Goal: Consume media (video, audio): Consume media (video, audio)

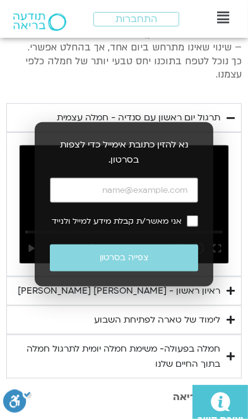
scroll to position [781, 0]
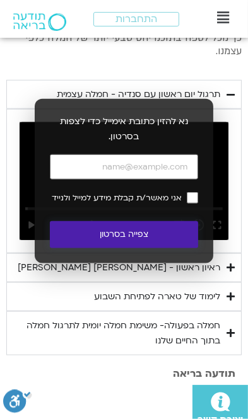
click at [147, 236] on button "צפייה בסרטון" at bounding box center [124, 234] width 148 height 27
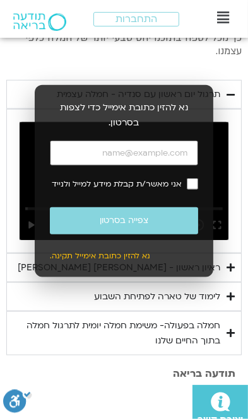
click at [186, 154] on input "כתובת אימייל" at bounding box center [124, 154] width 148 height 26
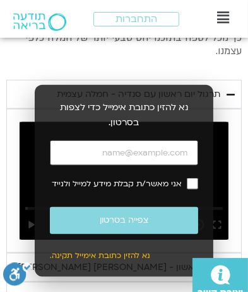
type input "[EMAIL_ADDRESS][DOMAIN_NAME]"
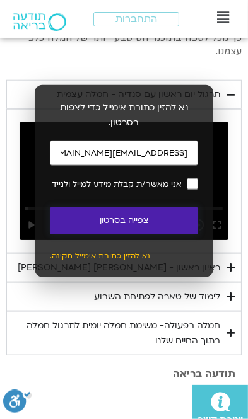
click at [146, 222] on button "צפייה בסרטון" at bounding box center [124, 220] width 148 height 27
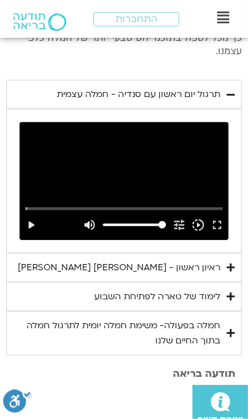
click at [33, 220] on button "play_arrow" at bounding box center [30, 225] width 19 height 30
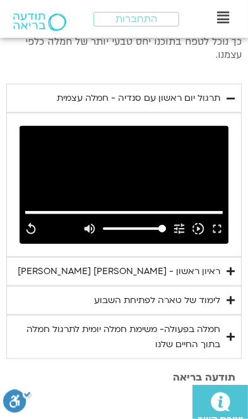
scroll to position [761, 0]
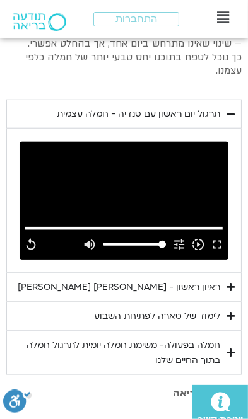
click at [187, 289] on div "ראיון ראשון - [PERSON_NAME] [PERSON_NAME]" at bounding box center [119, 287] width 202 height 15
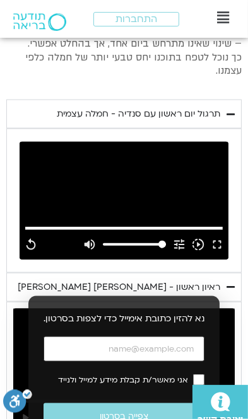
click at [139, 362] on input "כתובת אימייל" at bounding box center [123, 350] width 161 height 26
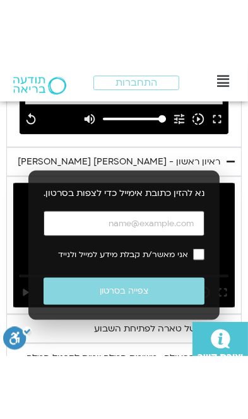
scroll to position [971, 0]
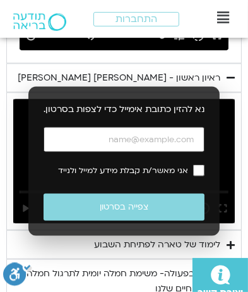
type input "992.52"
type input "[EMAIL_ADDRESS][DOMAIN_NAME]"
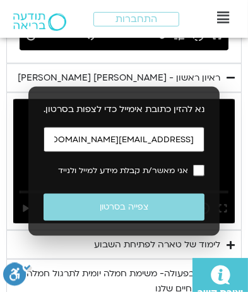
type input "992.52"
type input "[EMAIL_ADDRESS]"
type input "992.52"
type input "[EMAIL_ADDRESS][DOMAIN_NAME]"
type input "992.52"
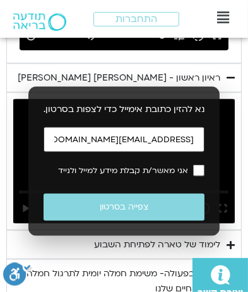
type input "[EMAIL_ADDRESS][DOMAIN_NAME]"
type input "992.52"
type input "[EMAIL_ADDRESS]"
type input "992.52"
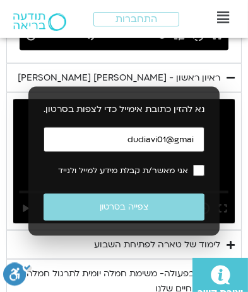
type input "dudiavi01@gma"
type input "992.52"
type input "dudiavi01@"
type input "992.52"
type input "dudiavi"
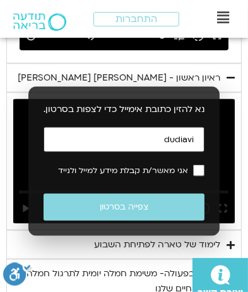
type input "992.52"
type input "dudi"
type input "992.52"
type input "du"
type input "992.52"
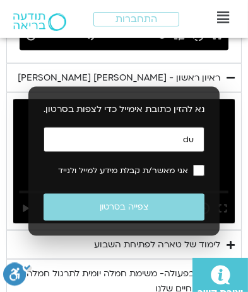
type input "d"
type input "992.52"
type input "[EMAIL_ADDRESS][DOMAIN_NAME]"
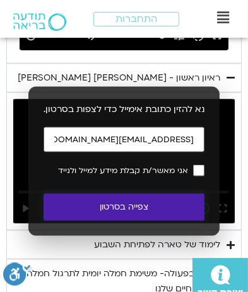
click at [163, 221] on button "צפייה בסרטון" at bounding box center [123, 207] width 161 height 27
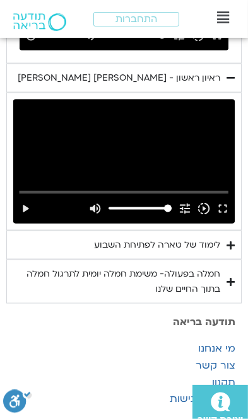
click at [26, 207] on button "play_arrow" at bounding box center [25, 209] width 19 height 30
type input "992.52"
type input "0.021333"
type input "992.52"
type input "0.139859"
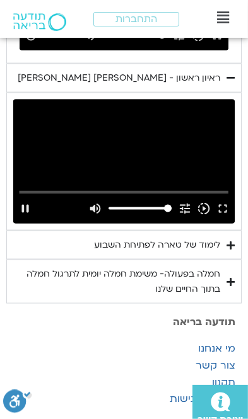
type input "992.52"
type input "0.278662"
type input "992.52"
type input "0.404596"
type input "992.52"
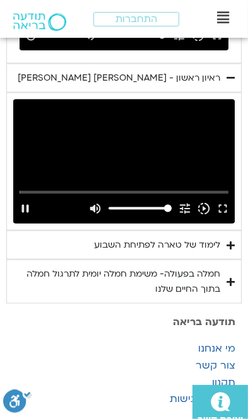
type input "0.53641"
type input "992.52"
type input "0.661951"
type input "992.52"
type input "0.788171"
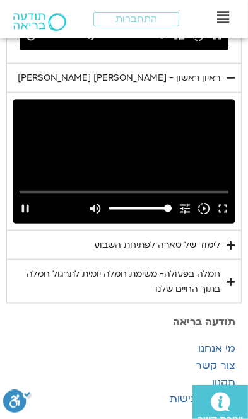
type input "992.52"
type input "0.91893"
type input "992.52"
type input "1.044908"
type input "992.52"
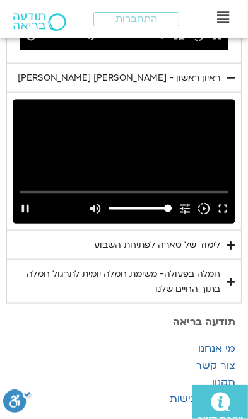
type input "1.178767"
type input "992.52"
type input "1.305545"
type input "992.52"
type input "1.43221"
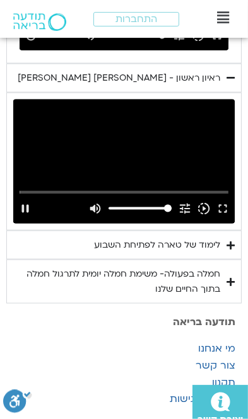
type input "992.52"
type input "1.558261"
type input "992.52"
type input "1.684926"
type input "992.52"
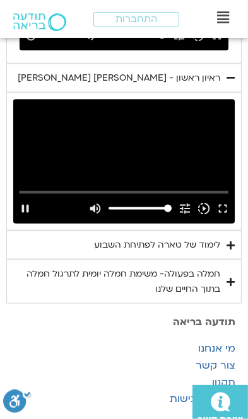
type input "1.811017"
type input "992.52"
type input "1.939562"
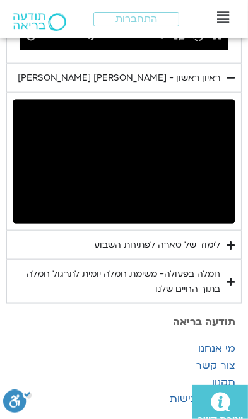
type input "992.52"
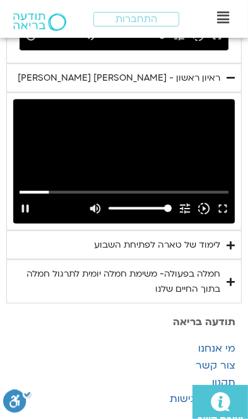
type input "395.636259"
type input "992.52"
type input "395.768103"
type input "992.52"
type input "395.900451"
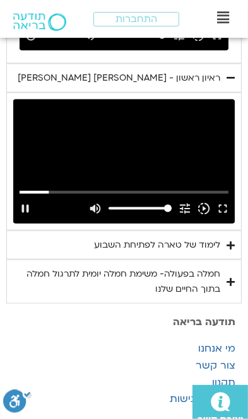
type input "992.52"
type input "396.030678"
type input "992.52"
type input "396.340655"
type input "992.52"
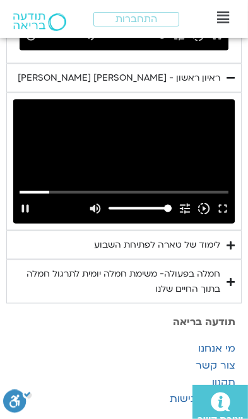
type input "396.470244"
type input "992.52"
type input "396.597067"
type input "992.52"
type input "396.730644"
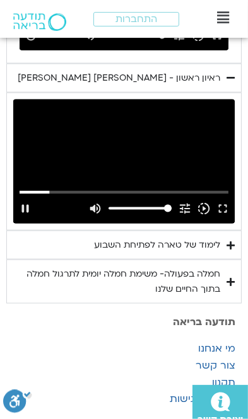
type input "992.52"
type input "396.863752"
type input "992.52"
type input "396.989642"
type input "992.52"
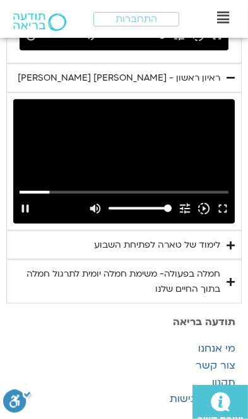
type input "397.12004"
type input "992.52"
type input "397.471568"
type input "992.52"
type input "397.598181"
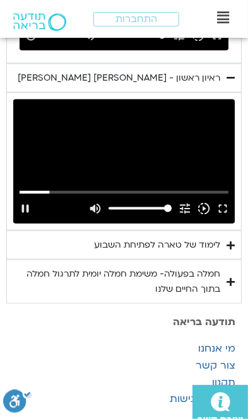
type input "992.52"
type input "397.723821"
type input "992.52"
type input "397.854456"
type input "992.52"
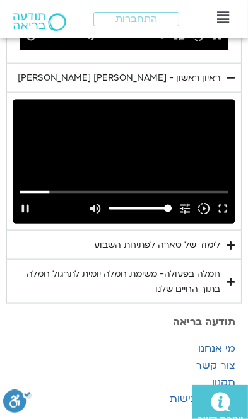
type input "397.980315"
type input "992.52"
type input "398.108259"
type input "992.52"
type input "398.238933"
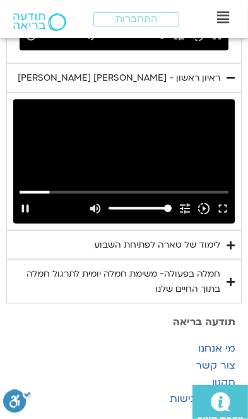
type input "992.52"
type input "398.364758"
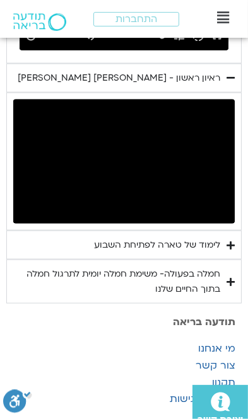
click at [179, 248] on div "לימוד של טארה לפתיחת השבוע" at bounding box center [157, 245] width 126 height 15
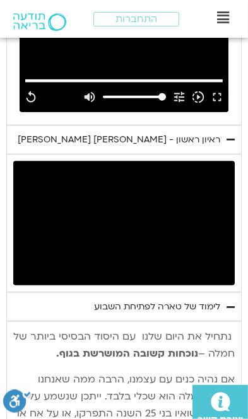
scroll to position [905, 0]
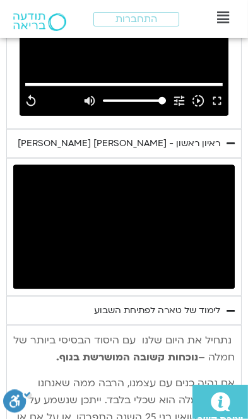
type input "992.52"
type input "882.451018"
type input "992.52"
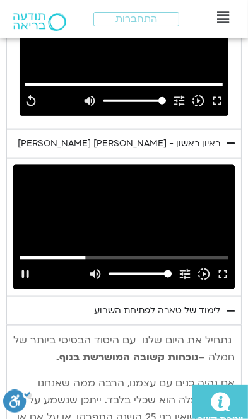
type input "882.671617"
type input "992.52"
type input "882.802722"
type input "992.52"
type input "882.929395"
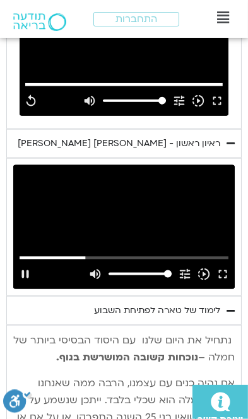
type input "992.52"
type input "883.055932"
type input "992.52"
type input "883.181414"
type input "992.52"
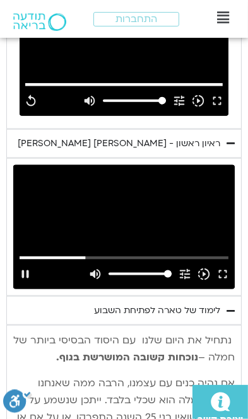
type input "883.307103"
type input "992.52"
type input "883.437092"
type input "992.52"
type input "883.562334"
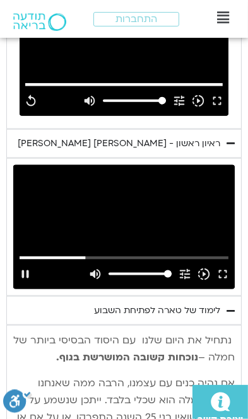
type input "992.52"
type input "883.68905"
type input "992.52"
type input "883.827152"
type input "992.52"
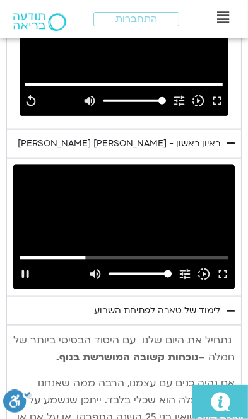
type input "883.957328"
type input "992.52"
type input "884.100153"
click at [25, 275] on button "pause" at bounding box center [25, 274] width 19 height 30
type input "992.52"
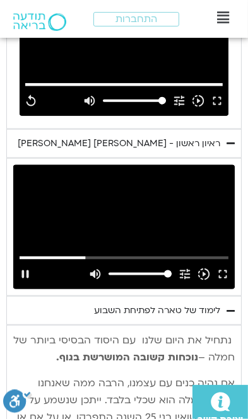
type input "884.288304"
type input "992.52"
type input "884.391807"
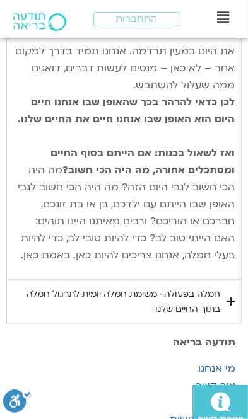
scroll to position [1759, 0]
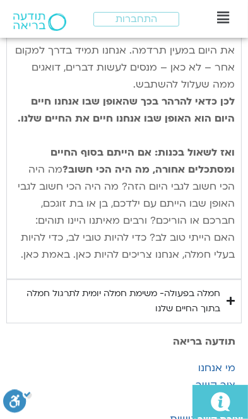
click at [214, 286] on div "חמלה בפעולה- משימת חמלה יומית לתרגול חמלה בתוך החיים שלנו" at bounding box center [116, 301] width 207 height 30
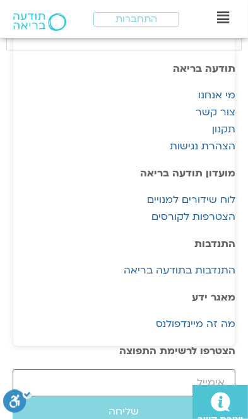
scroll to position [2089, 0]
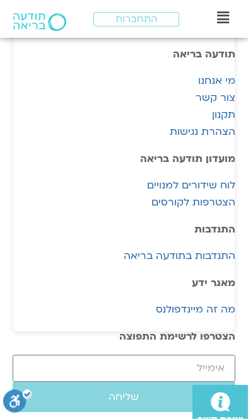
click at [151, 194] on span "הצטרפות לקורסים" at bounding box center [193, 202] width 84 height 17
click at [147, 177] on span "לוח שידורים למנויים" at bounding box center [191, 185] width 88 height 17
type input "992.52"
